Goal: Transaction & Acquisition: Purchase product/service

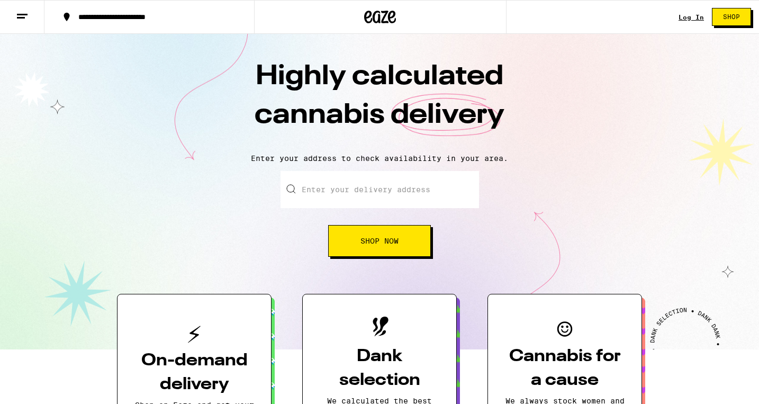
click at [685, 14] on link "Log In" at bounding box center [691, 17] width 25 height 7
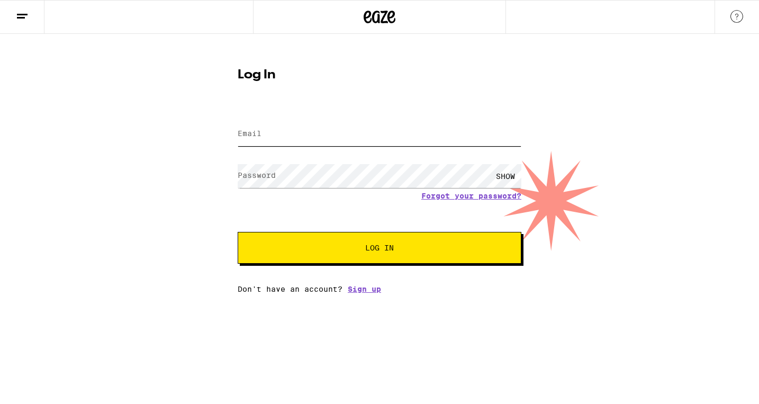
click at [320, 139] on input "Email" at bounding box center [380, 134] width 284 height 24
type input "[EMAIL_ADDRESS][DOMAIN_NAME]"
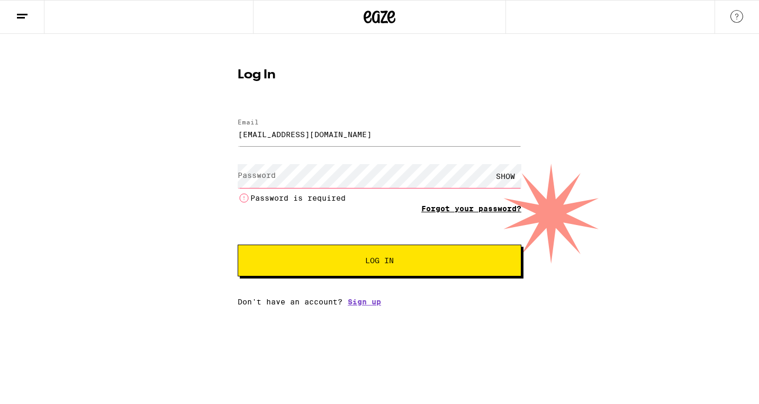
click at [466, 206] on link "Forgot your password?" at bounding box center [472, 208] width 100 height 8
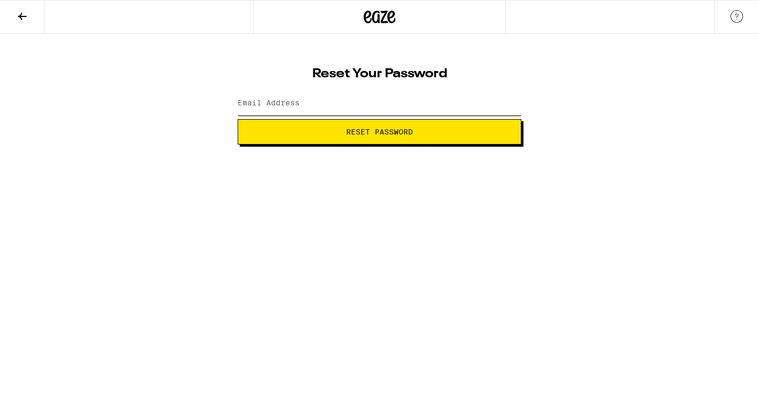
click at [344, 108] on input "Email Address" at bounding box center [380, 104] width 284 height 24
type input "[EMAIL_ADDRESS][DOMAIN_NAME]"
click at [345, 136] on button "Reset Password" at bounding box center [380, 131] width 284 height 25
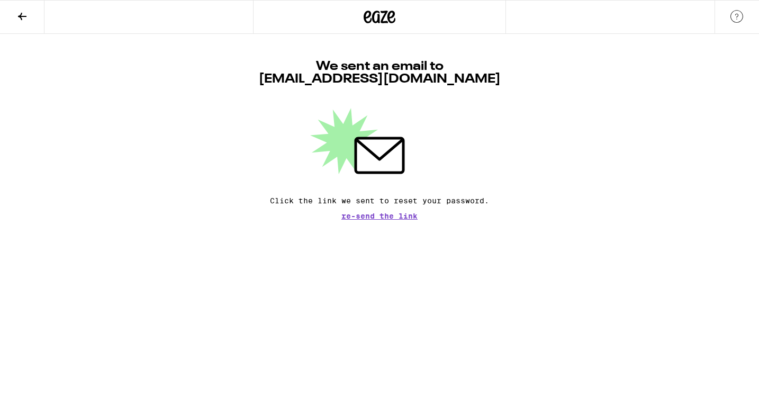
click at [23, 19] on icon at bounding box center [22, 16] width 13 height 13
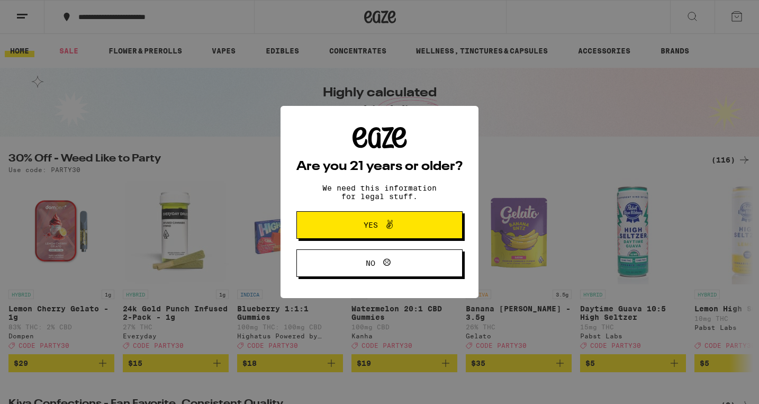
click at [384, 227] on icon at bounding box center [389, 224] width 13 height 13
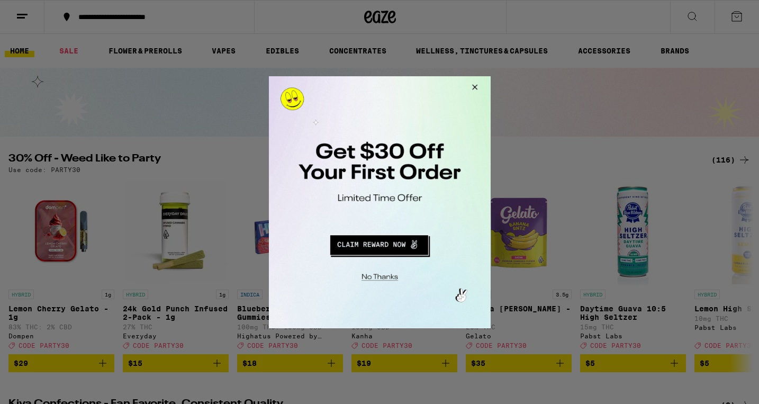
click at [381, 240] on button "Redirect to URL" at bounding box center [379, 242] width 184 height 25
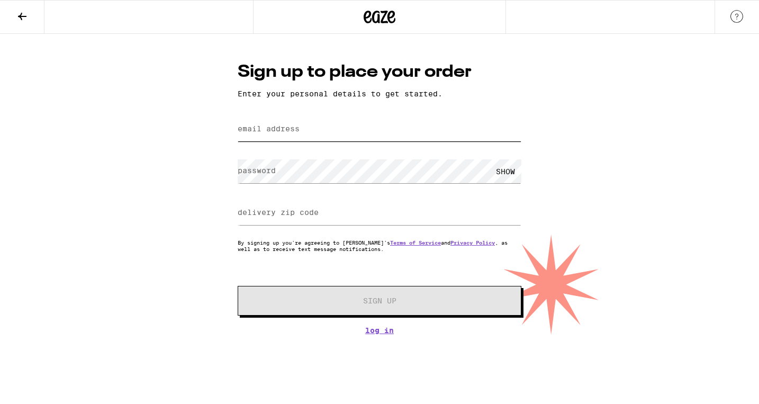
click at [334, 136] on input "email address" at bounding box center [380, 130] width 284 height 24
type input "[EMAIL_ADDRESS][DOMAIN_NAME]"
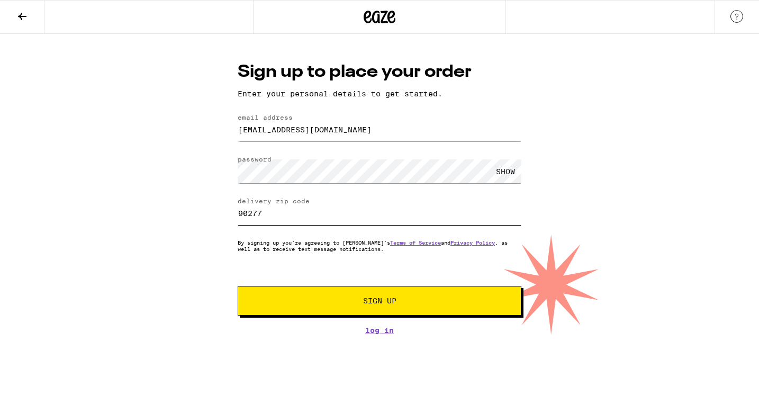
click at [498, 216] on input "90277" at bounding box center [380, 213] width 284 height 24
type input "90505"
click at [593, 231] on div "Sign up to place your order Enter your personal details to get started. email a…" at bounding box center [379, 184] width 759 height 301
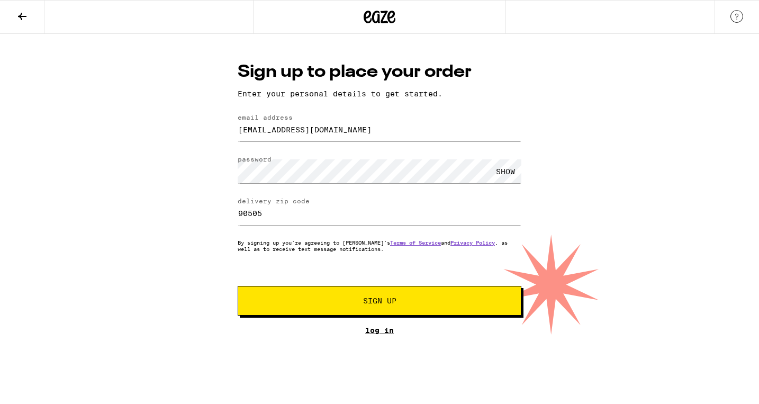
click at [389, 330] on link "Log In" at bounding box center [380, 330] width 284 height 8
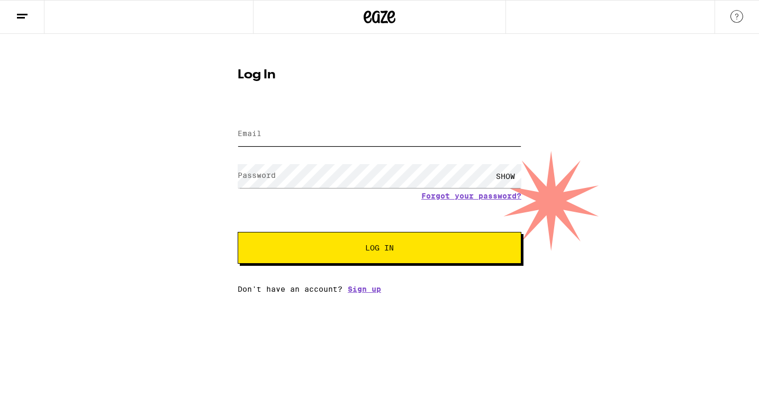
click at [398, 135] on input "Email" at bounding box center [380, 134] width 284 height 24
type input "Linds7187@aol.com"
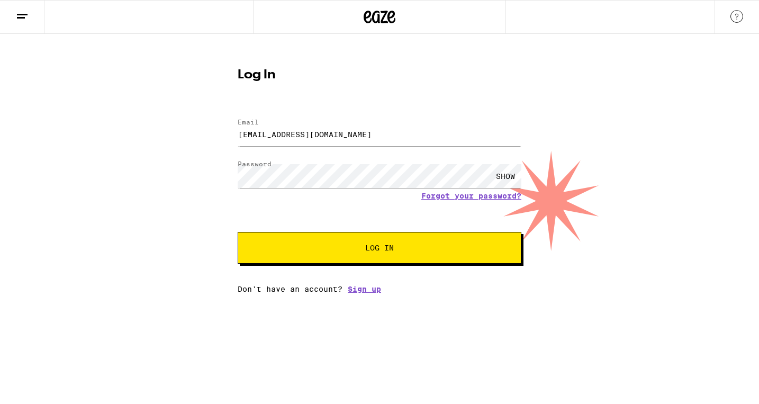
click at [345, 255] on button "Log In" at bounding box center [380, 248] width 284 height 32
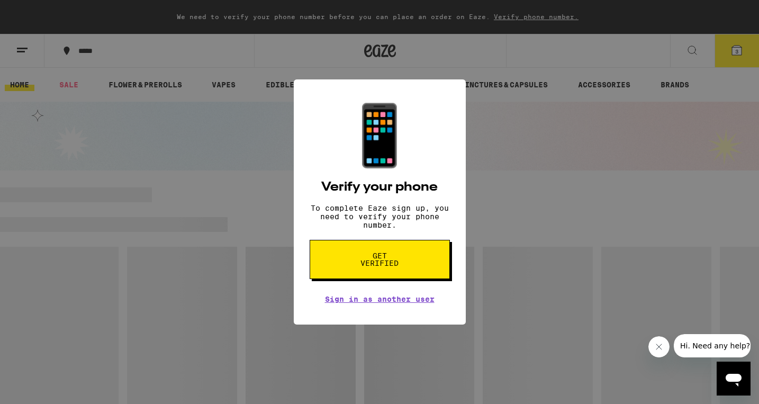
click at [345, 255] on button "Get verified" at bounding box center [380, 259] width 140 height 39
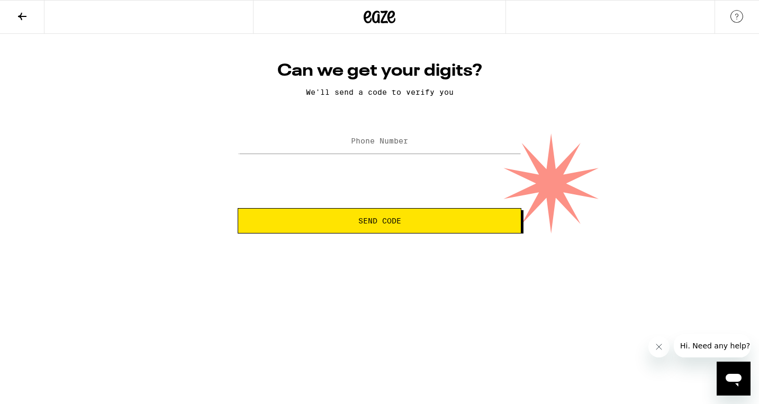
click at [365, 144] on label "Phone Number" at bounding box center [379, 141] width 57 height 8
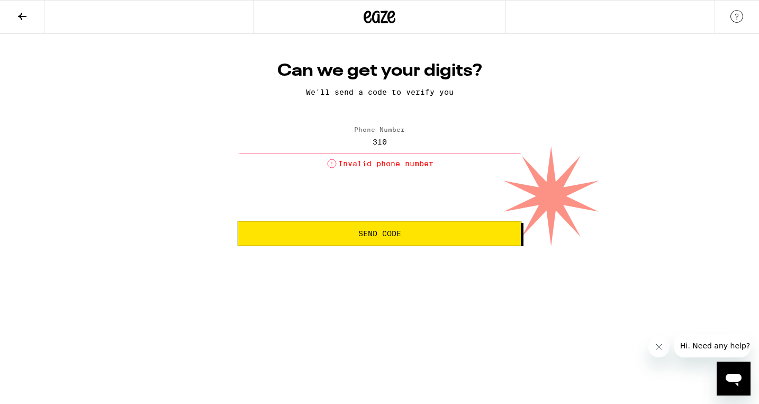
type input "(310) 748-7351"
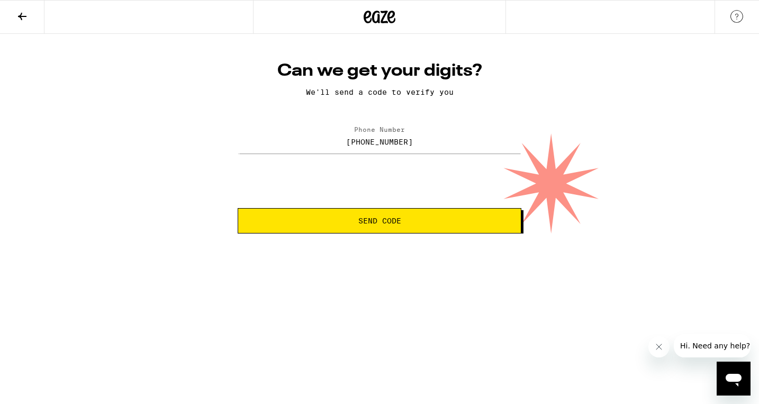
click at [353, 222] on span "Send Code" at bounding box center [380, 220] width 266 height 7
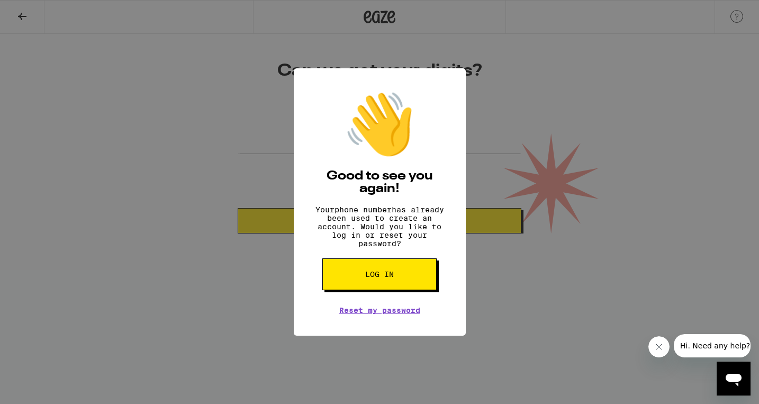
click at [359, 276] on button "Log in" at bounding box center [380, 274] width 114 height 32
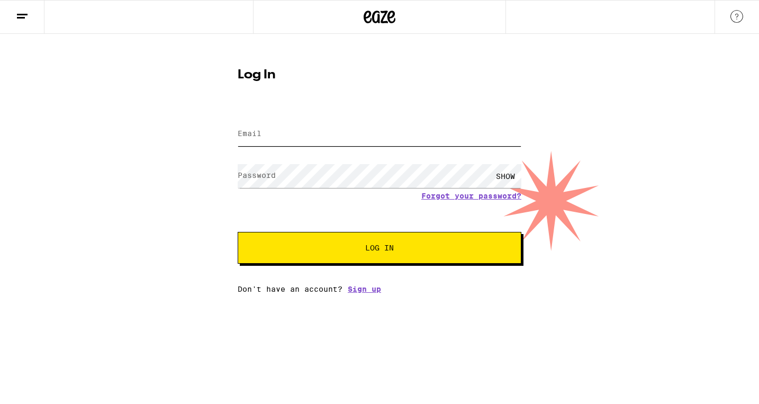
click at [330, 142] on input "Email" at bounding box center [380, 134] width 284 height 24
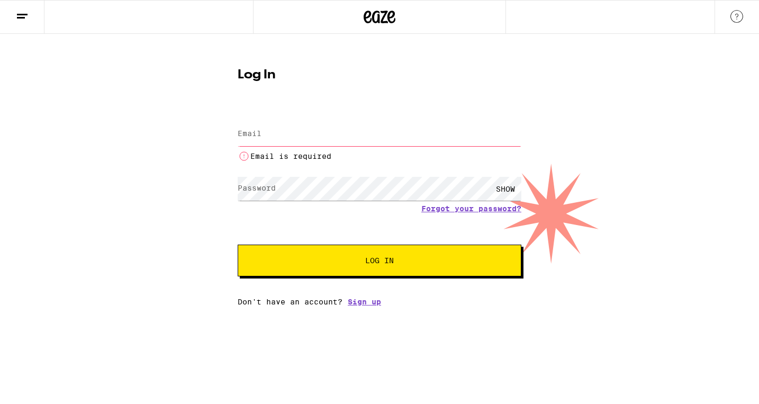
type input "Linds7187@aol.com"
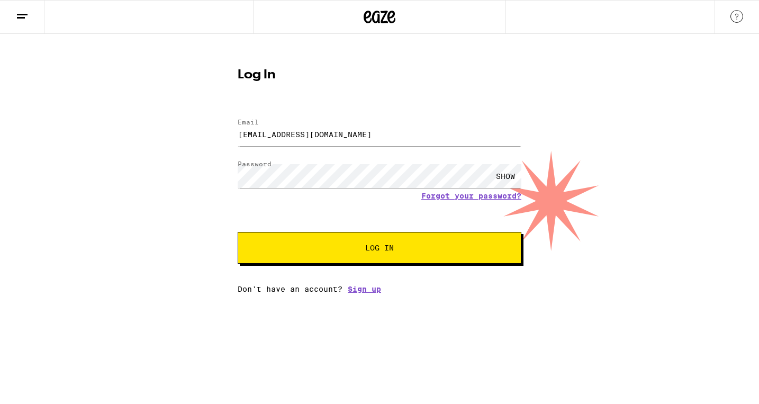
click at [330, 247] on span "Log In" at bounding box center [380, 247] width 198 height 7
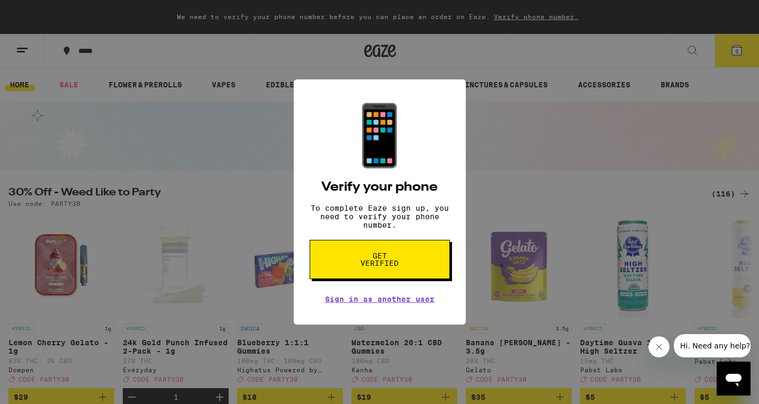
click at [655, 346] on button "Close message from company" at bounding box center [659, 346] width 21 height 21
click at [540, 185] on div "📱 Verify your phone To complete Eaze sign up, you need to verify your phone num…" at bounding box center [379, 202] width 759 height 404
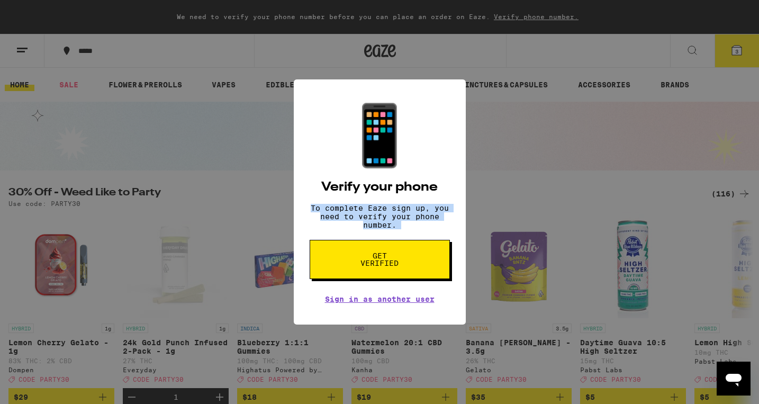
click at [540, 185] on div "📱 Verify your phone To complete Eaze sign up, you need to verify your phone num…" at bounding box center [379, 202] width 759 height 404
click at [417, 301] on link "Sign in as another user" at bounding box center [380, 299] width 110 height 8
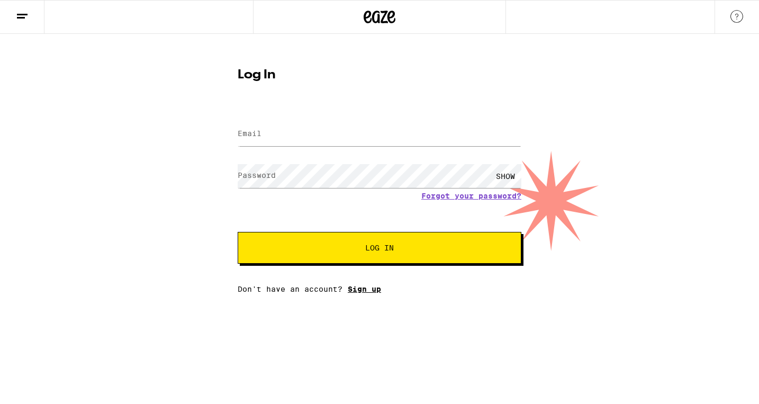
click at [373, 293] on link "Sign up" at bounding box center [364, 289] width 33 height 8
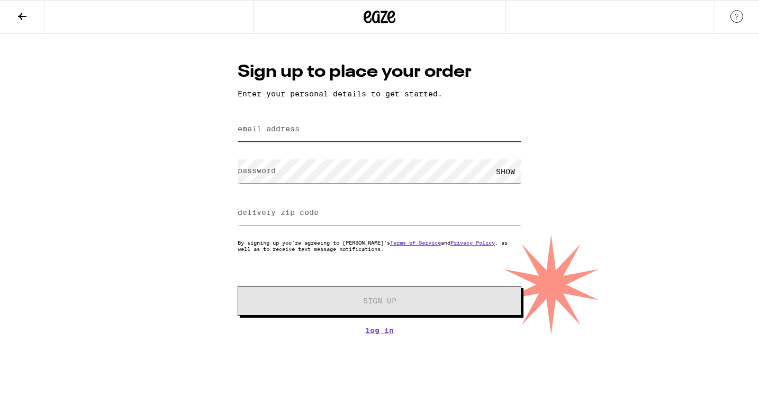
click at [355, 124] on input "email address" at bounding box center [380, 130] width 284 height 24
click at [336, 9] on div at bounding box center [379, 17] width 253 height 34
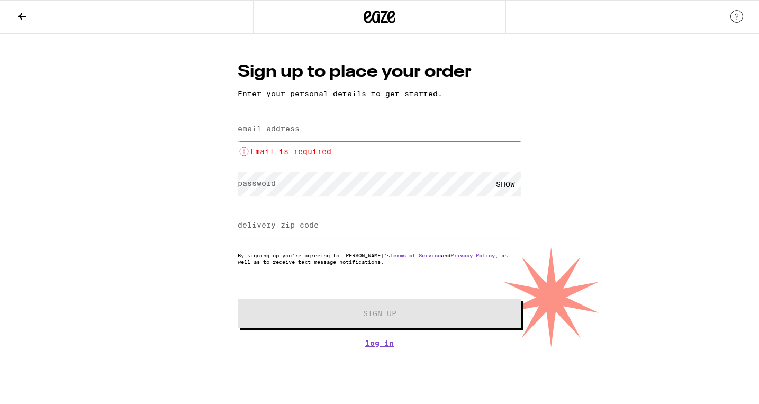
click at [265, 133] on label "email address" at bounding box center [269, 128] width 62 height 8
type input "[PERSON_NAME][EMAIL_ADDRESS][PERSON_NAME][DOMAIN_NAME]"
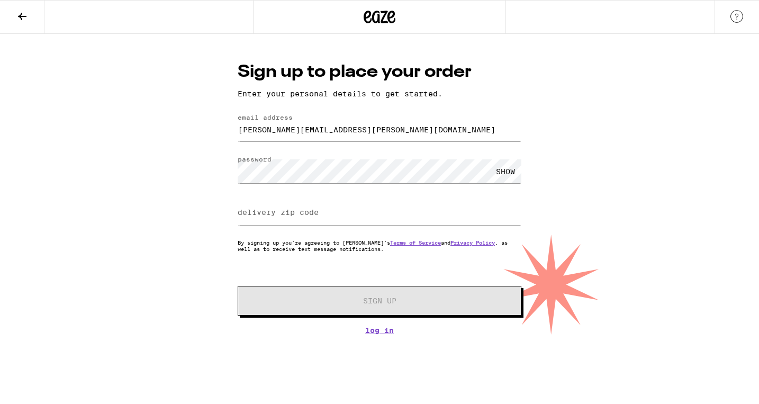
click at [271, 213] on label "delivery zip code" at bounding box center [278, 212] width 81 height 8
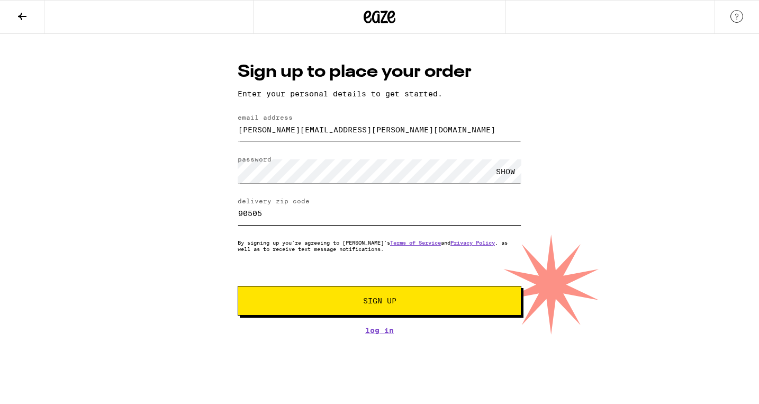
type input "90505"
click at [296, 305] on span "Sign Up" at bounding box center [379, 300] width 211 height 7
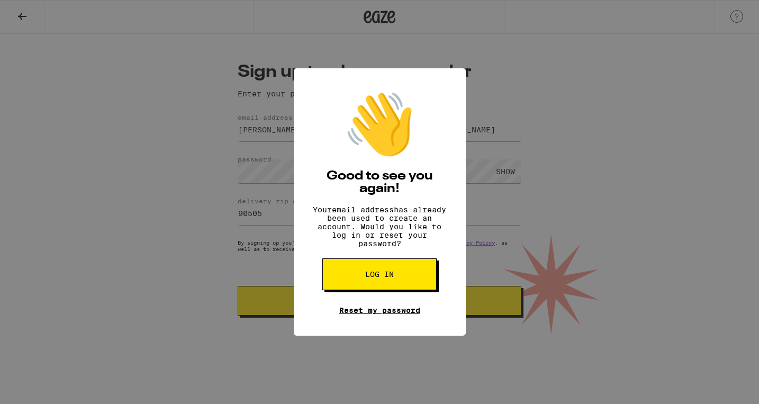
click at [374, 315] on link "Reset my password" at bounding box center [379, 310] width 81 height 8
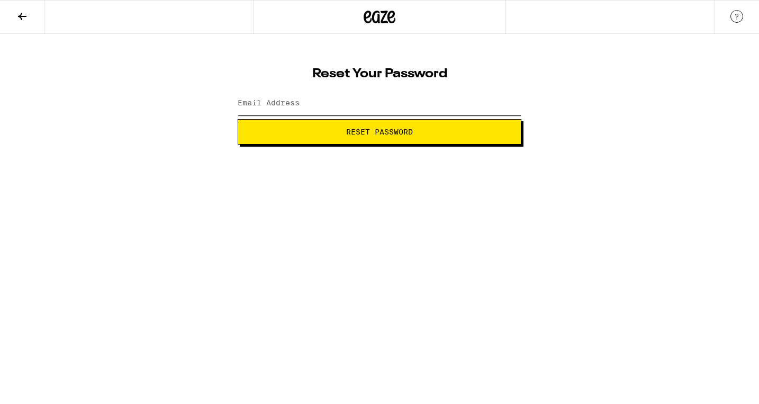
click at [340, 106] on input "Email Address" at bounding box center [380, 104] width 284 height 24
type input "[PERSON_NAME][EMAIL_ADDRESS][PERSON_NAME][DOMAIN_NAME]"
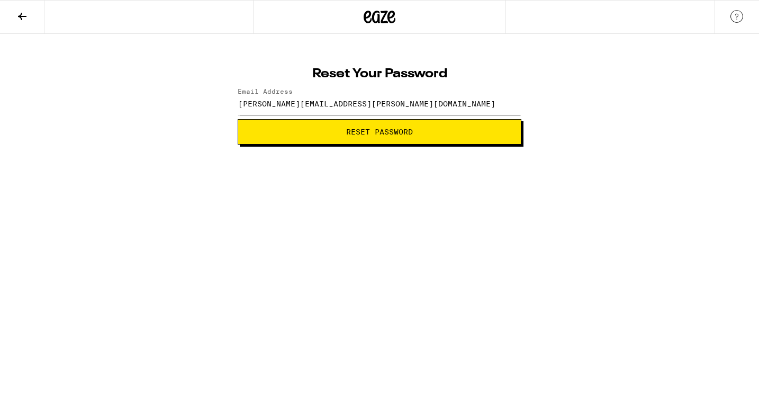
click at [337, 131] on span "Reset Password" at bounding box center [380, 131] width 266 height 7
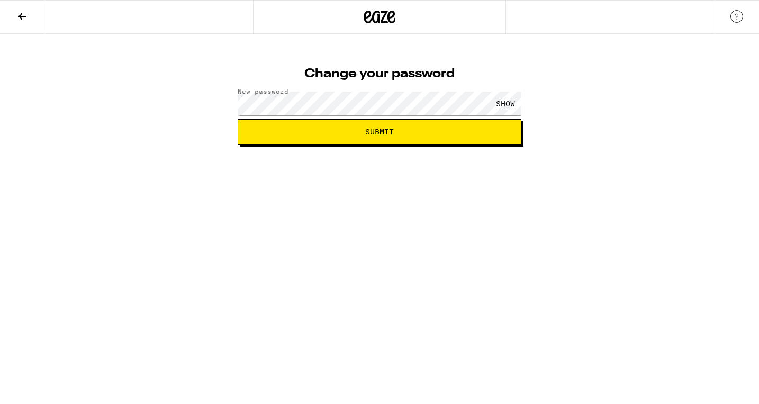
click at [446, 133] on span "Submit" at bounding box center [380, 131] width 266 height 7
